Goal: Book appointment/travel/reservation

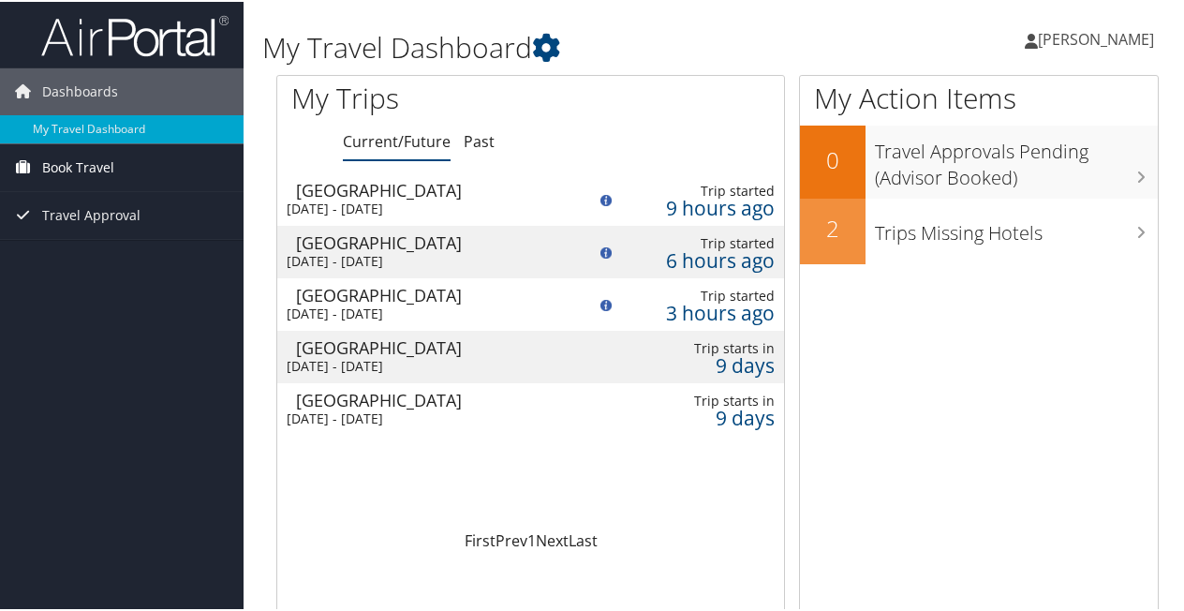
click at [97, 162] on span "Book Travel" at bounding box center [78, 165] width 72 height 47
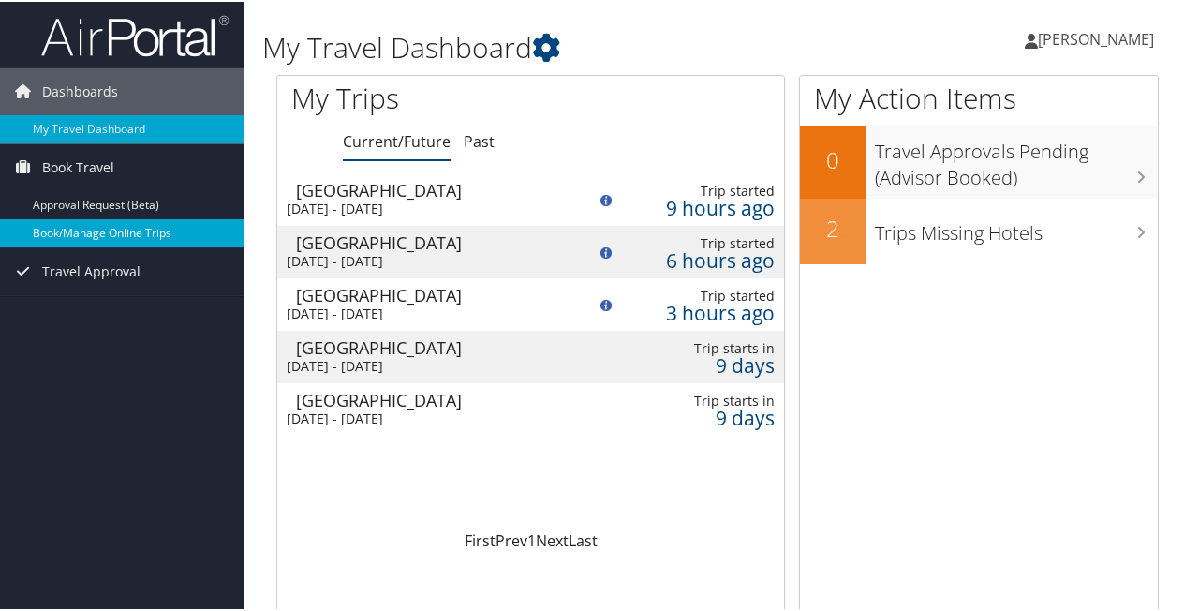
click at [82, 228] on link "Book/Manage Online Trips" at bounding box center [122, 231] width 244 height 28
click at [97, 229] on link "Book/Manage Online Trips" at bounding box center [122, 231] width 244 height 28
